Goal: Task Accomplishment & Management: Use online tool/utility

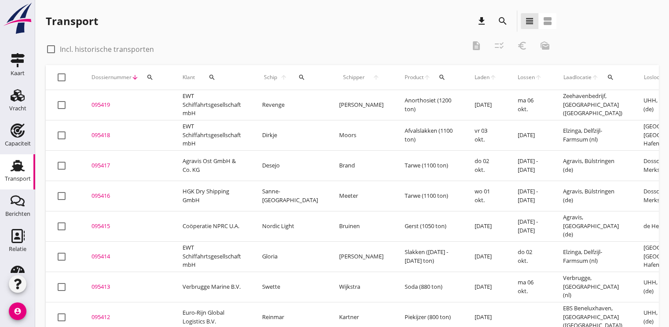
click at [107, 106] on div "095419" at bounding box center [126, 105] width 70 height 9
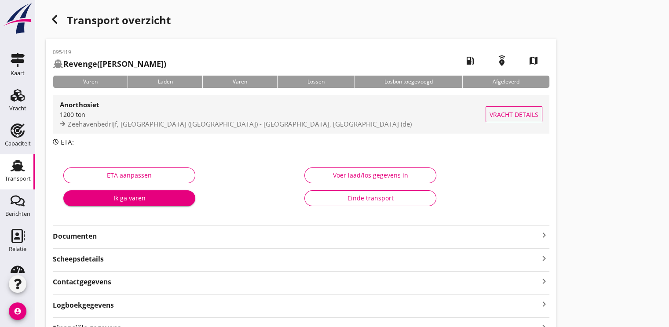
click at [113, 120] on span "Zeehavenbedrijf, [GEOGRAPHIC_DATA] ([GEOGRAPHIC_DATA]) - [GEOGRAPHIC_DATA], [GE…" at bounding box center [240, 124] width 344 height 9
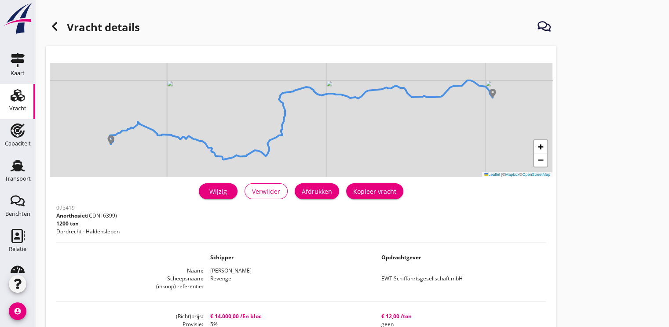
click at [227, 189] on div "Wijzig" at bounding box center [218, 191] width 25 height 9
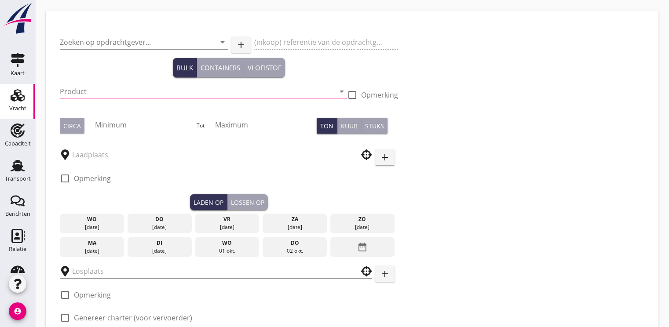
type input "EWT Schiffahrtsgesellschaft mbH"
type input "Anorthosiet (6399)"
type input "1200"
checkbox input "true"
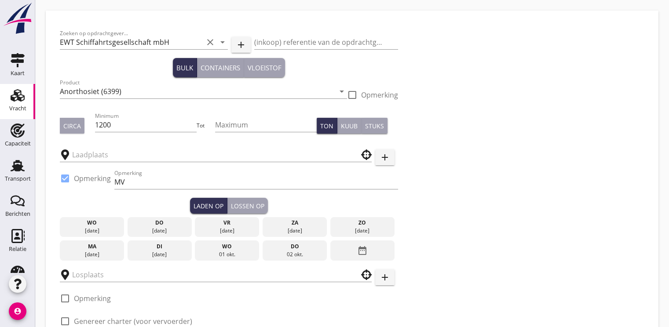
type input "UHH"
type input "Zeehavenbedrijf"
checkbox input "true"
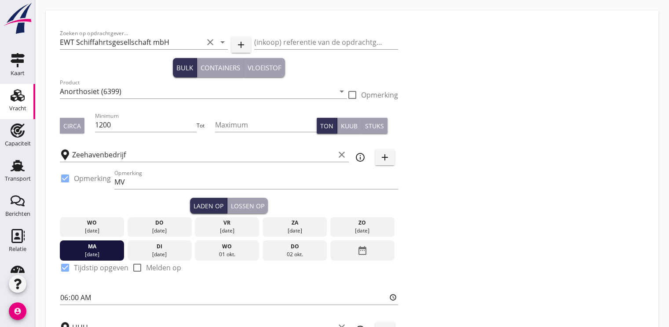
type input "14000"
checkbox input "false"
radio input "false"
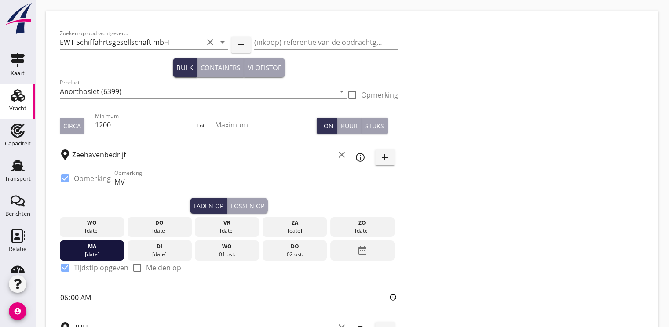
checkbox input "true"
type input "2"
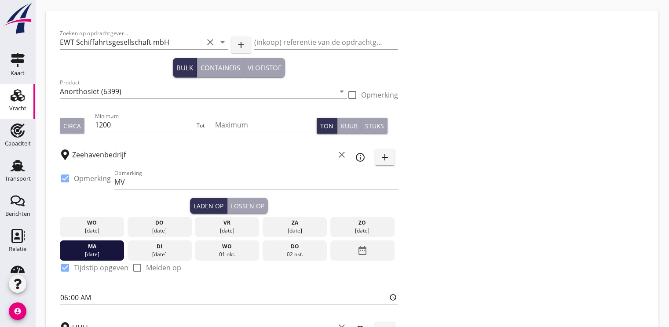
type input "2"
type input "5"
type input "12"
checkbox input "false"
radio input "false"
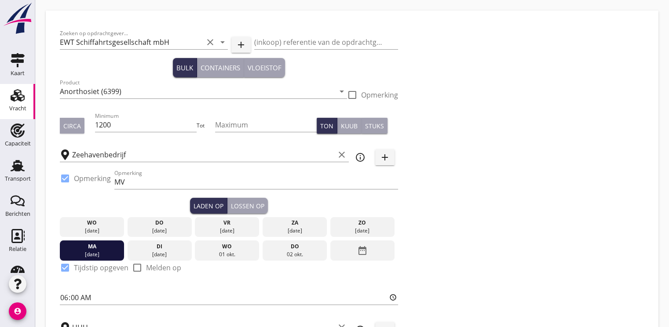
radio input "false"
checkbox input "true"
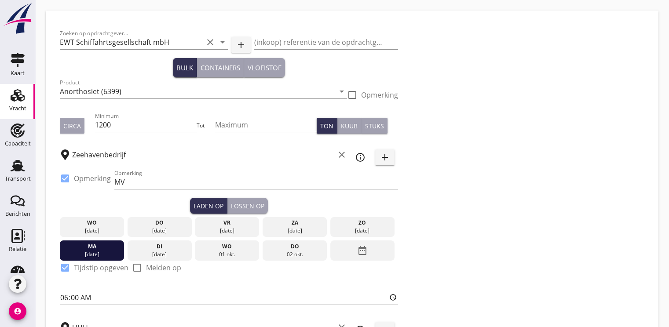
checkbox input "true"
type input "36"
type input "2"
type input "21"
click at [150, 180] on input "MV" at bounding box center [256, 182] width 284 height 14
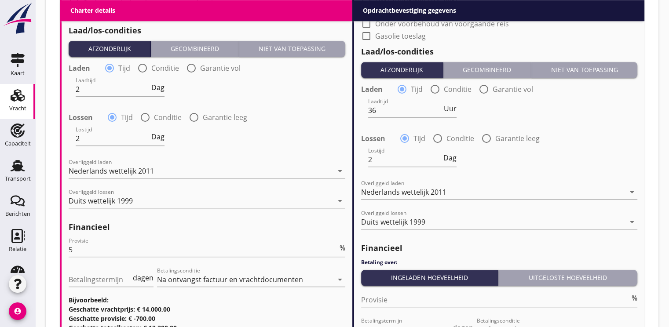
scroll to position [1002, 0]
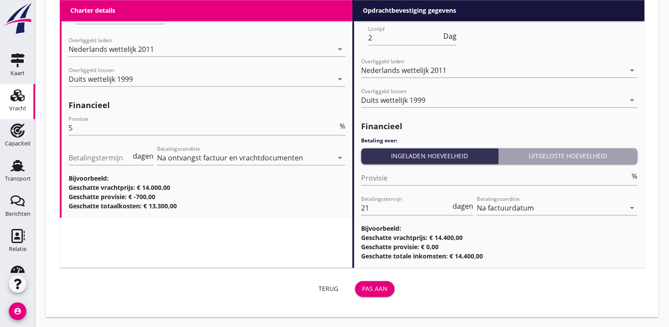
type input "MV XX"
click at [384, 293] on button "Pas aan" at bounding box center [375, 289] width 40 height 16
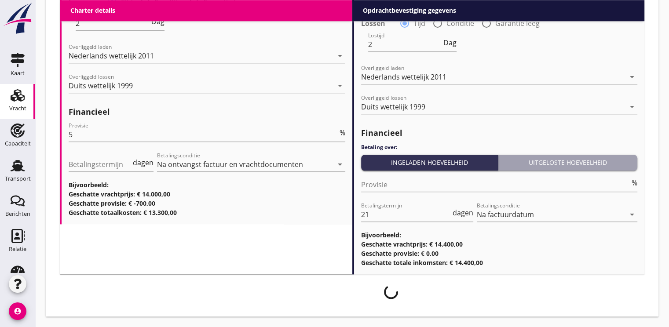
scroll to position [994, 0]
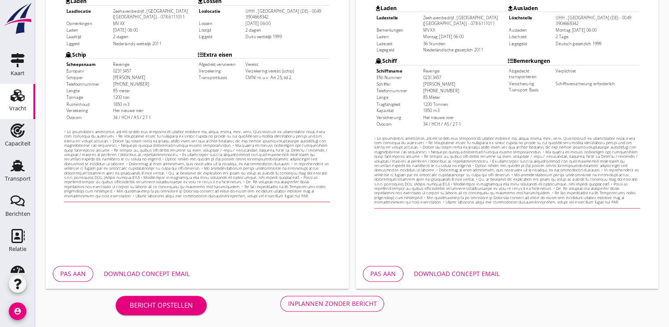
scroll to position [258, 0]
click at [170, 274] on div "Download concept email" at bounding box center [147, 272] width 86 height 9
click at [350, 303] on div "Inplannen zonder bericht" at bounding box center [332, 302] width 89 height 9
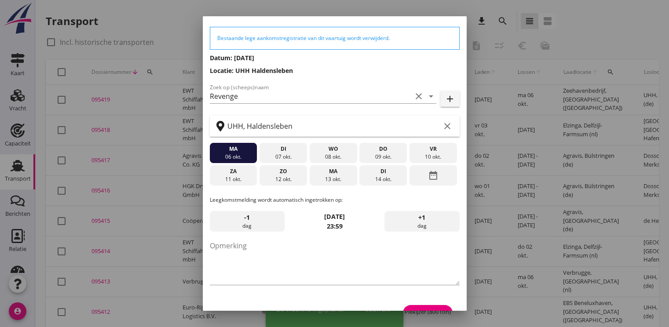
scroll to position [46, 0]
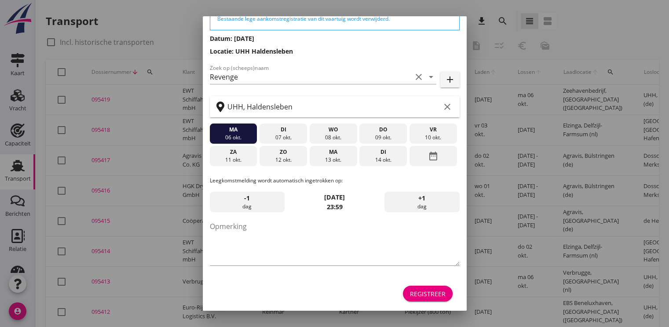
click at [428, 289] on div "Registreer" at bounding box center [428, 293] width 36 height 9
